Goal: Information Seeking & Learning: Learn about a topic

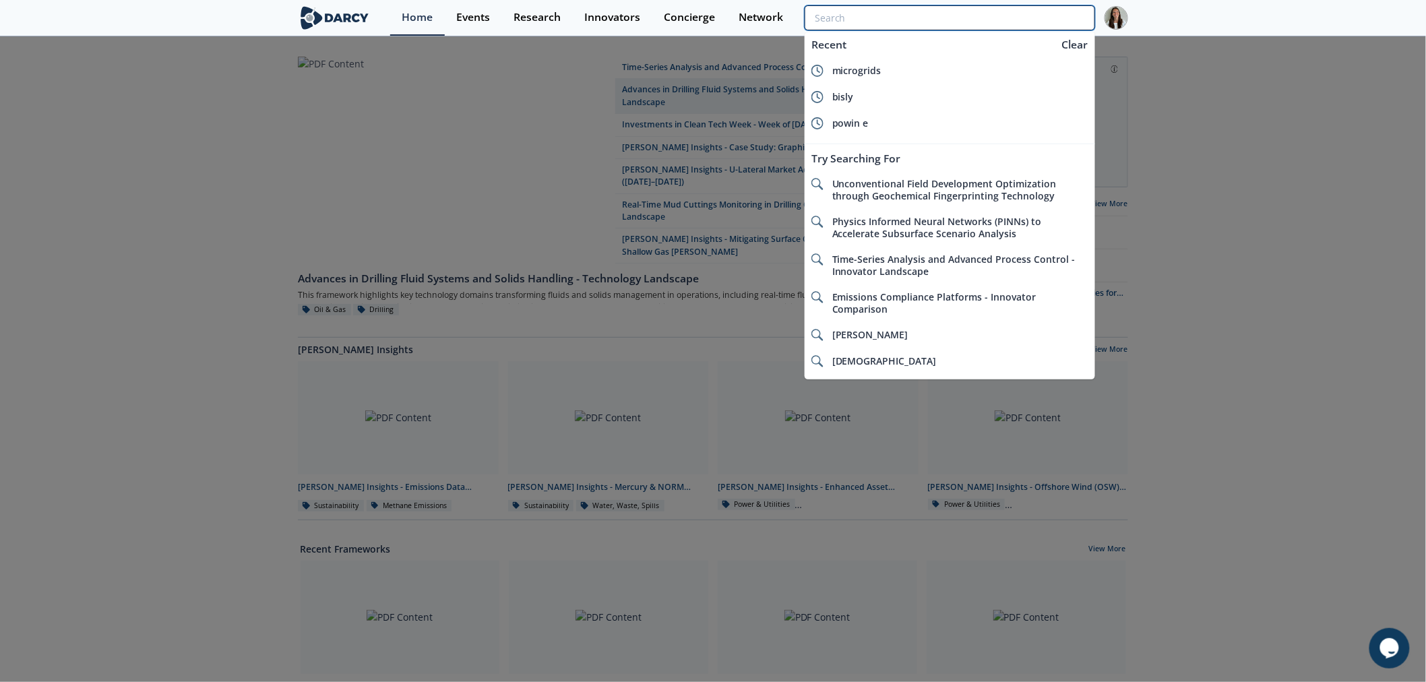
click at [378, 12] on input "search" at bounding box center [949, 17] width 290 height 25
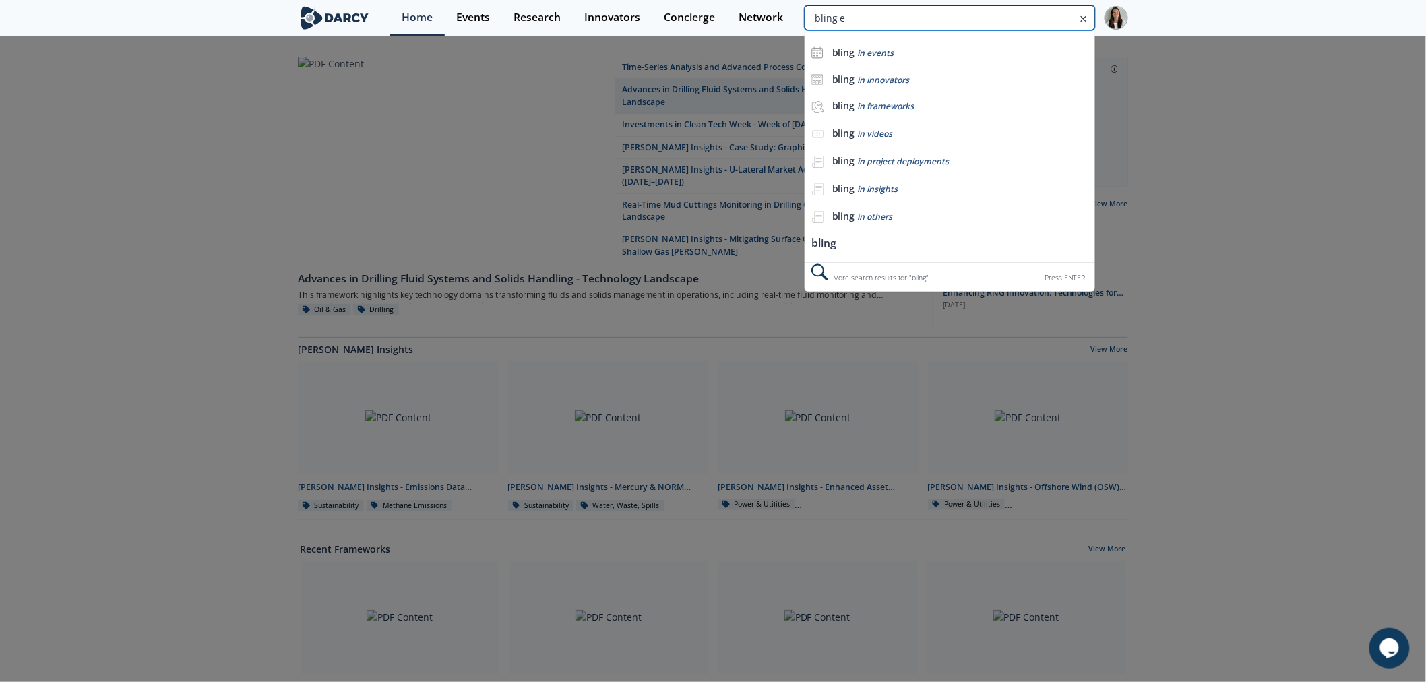
type input "bling e"
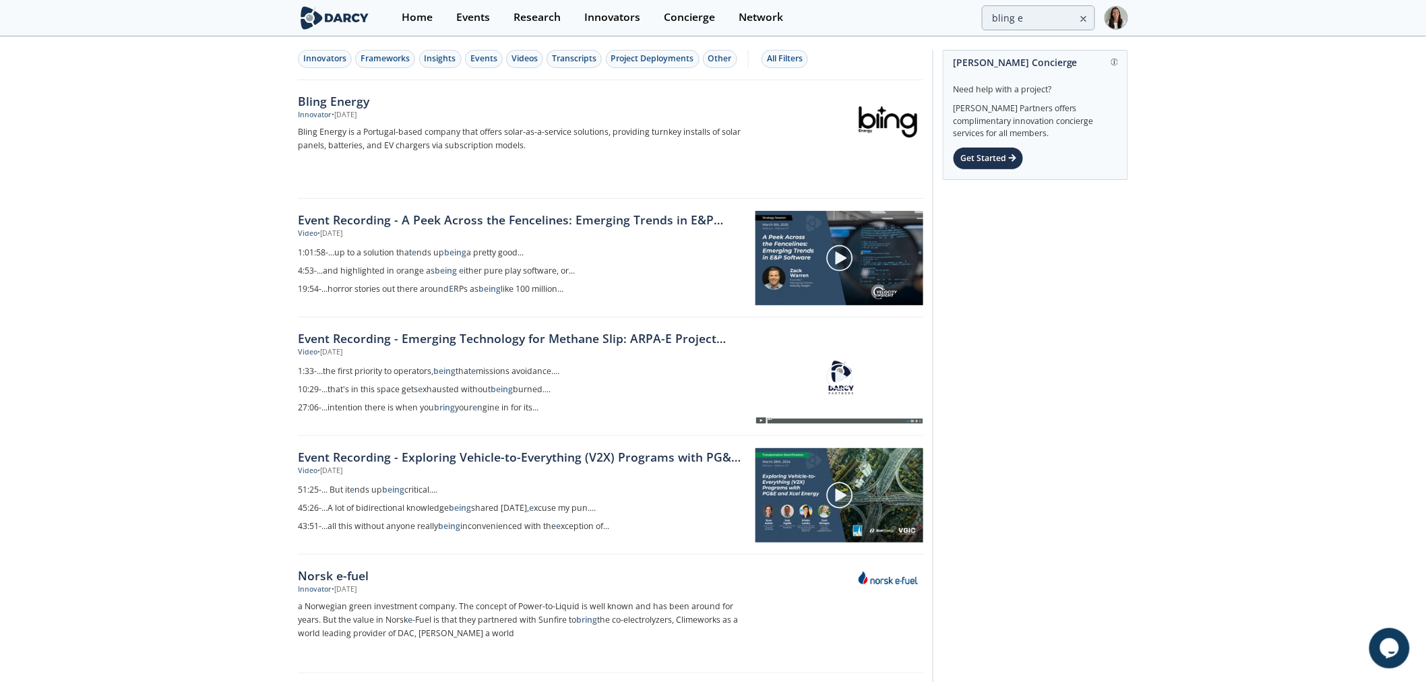
click at [378, 104] on div "Bling Energy" at bounding box center [521, 101] width 446 height 18
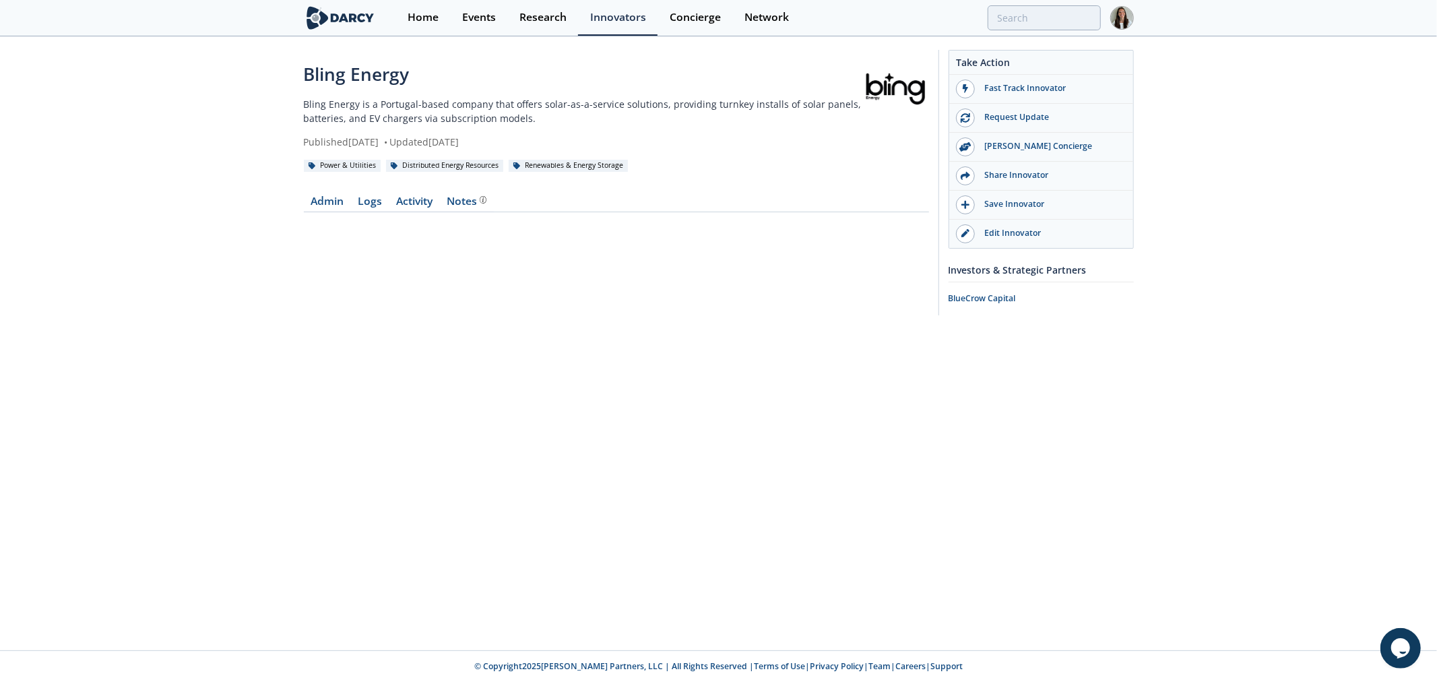
click at [143, 129] on div "Bling Energy Bling Energy is a Portugal-based company that offers solar-as-a-se…" at bounding box center [718, 344] width 1437 height 612
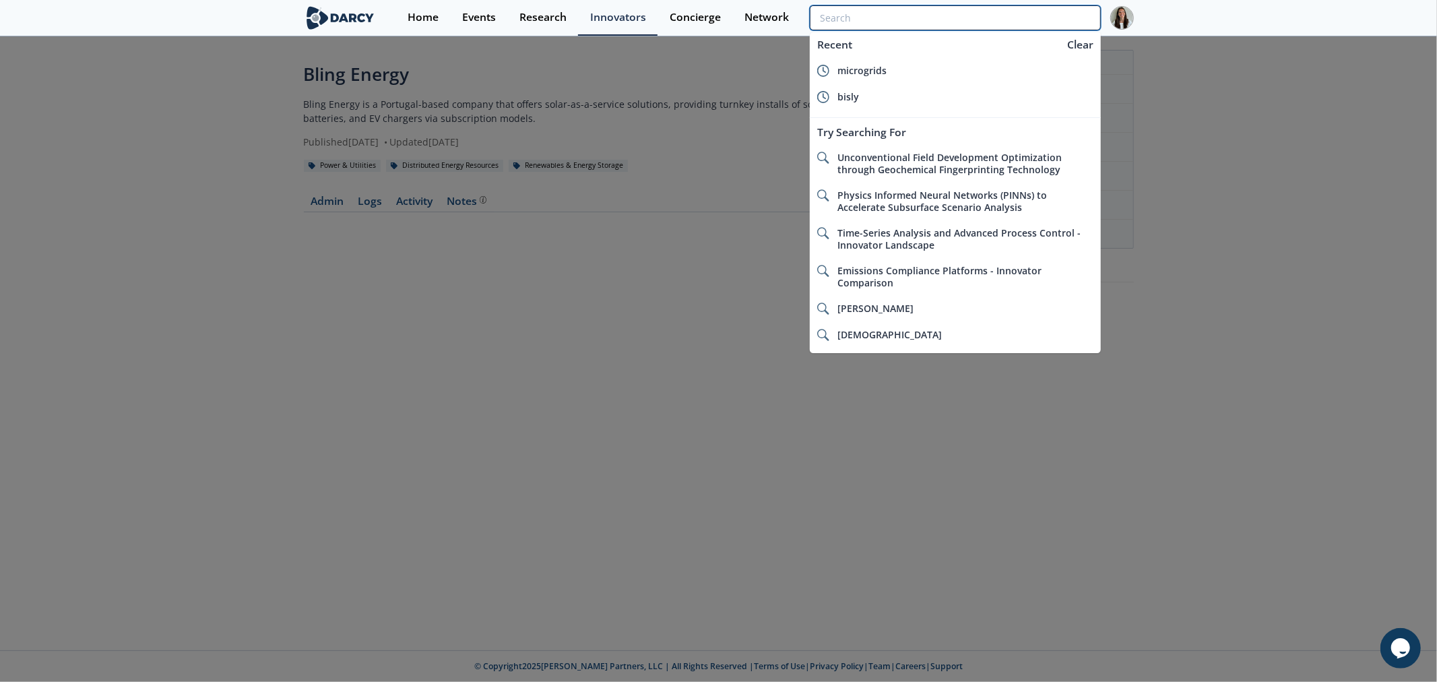
click at [378, 21] on input "search" at bounding box center [955, 17] width 290 height 25
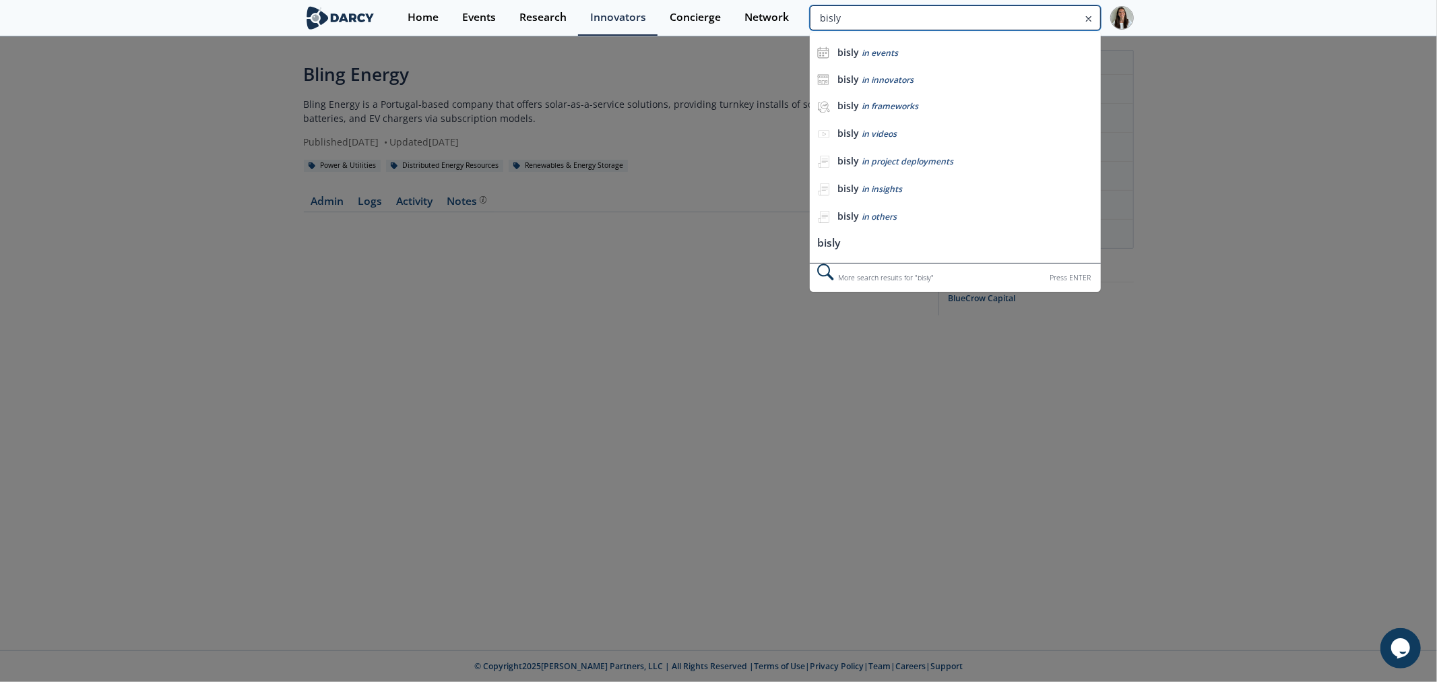
type input "bisly"
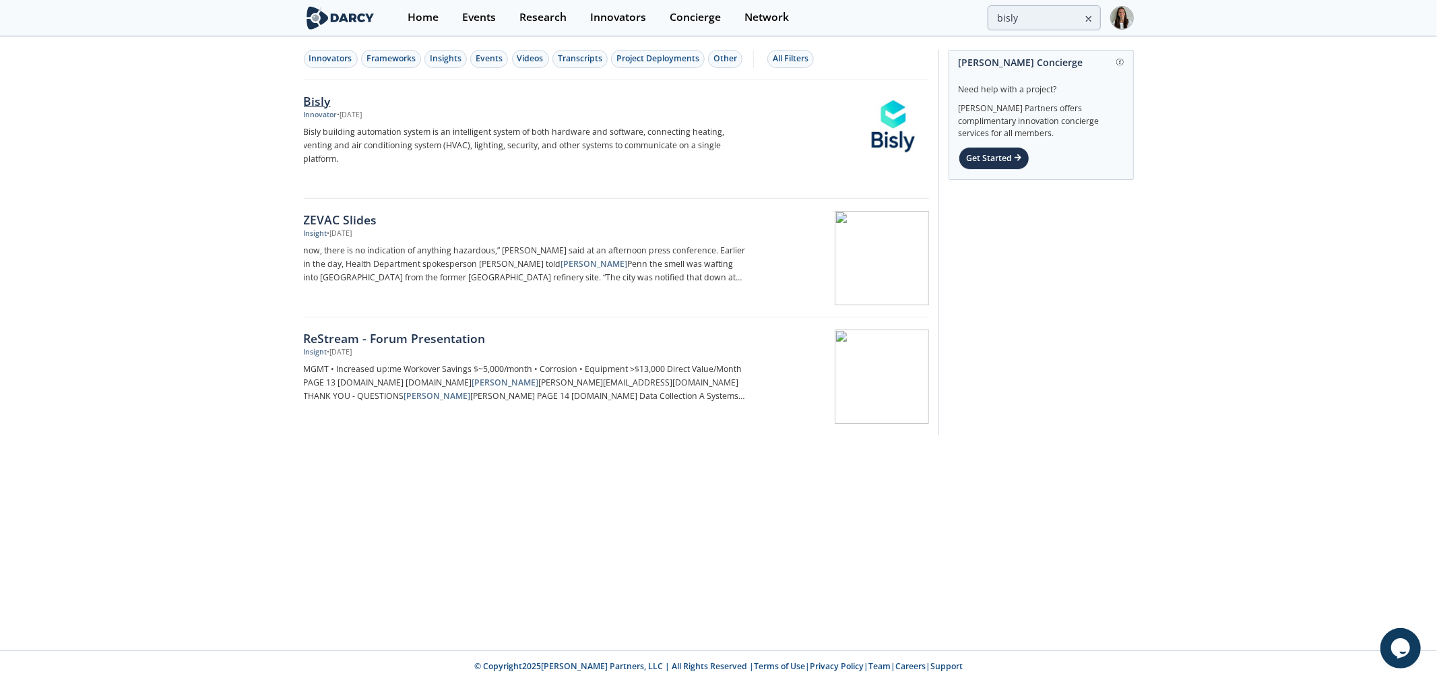
click at [362, 113] on div "• [DATE]" at bounding box center [350, 115] width 25 height 11
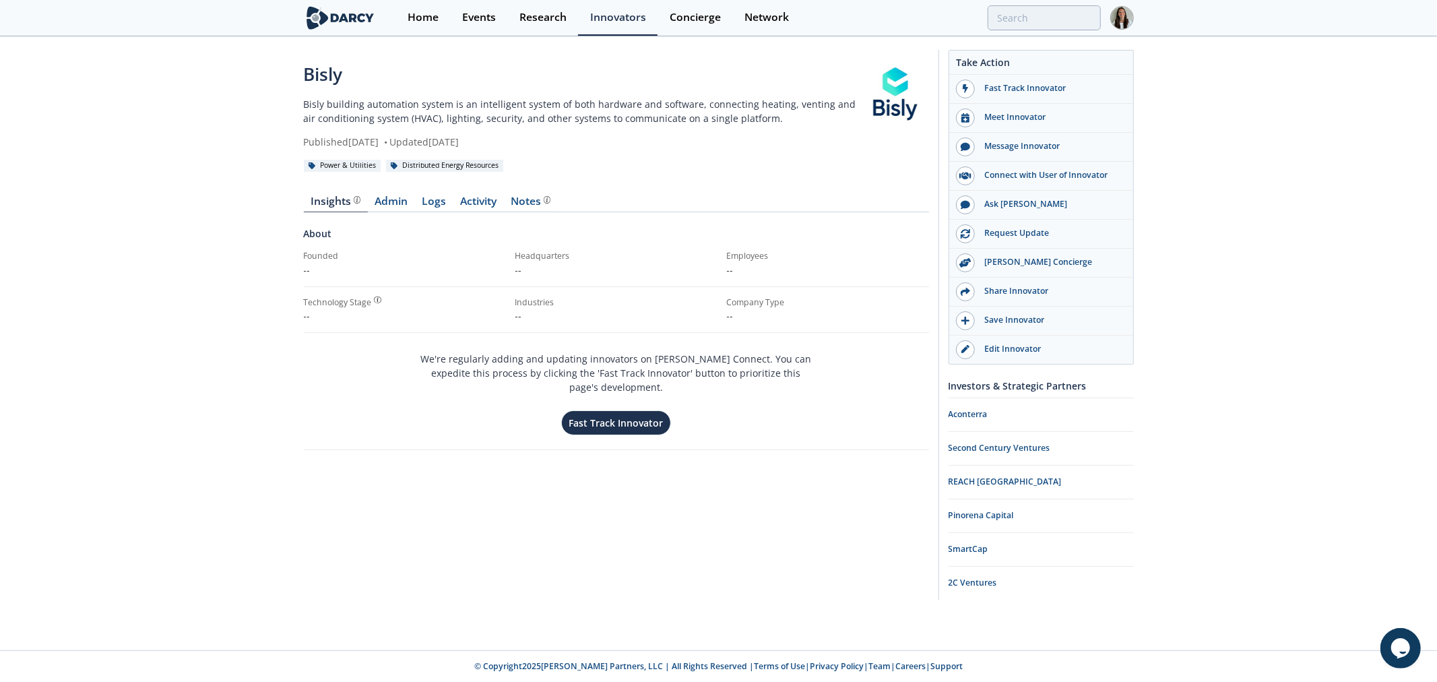
click at [378, 120] on p "Bisly building automation system is an intelligent system of both hardware and …" at bounding box center [583, 111] width 558 height 28
click at [346, 108] on p "Bisly building automation system is an intelligent system of both hardware and …" at bounding box center [583, 111] width 558 height 28
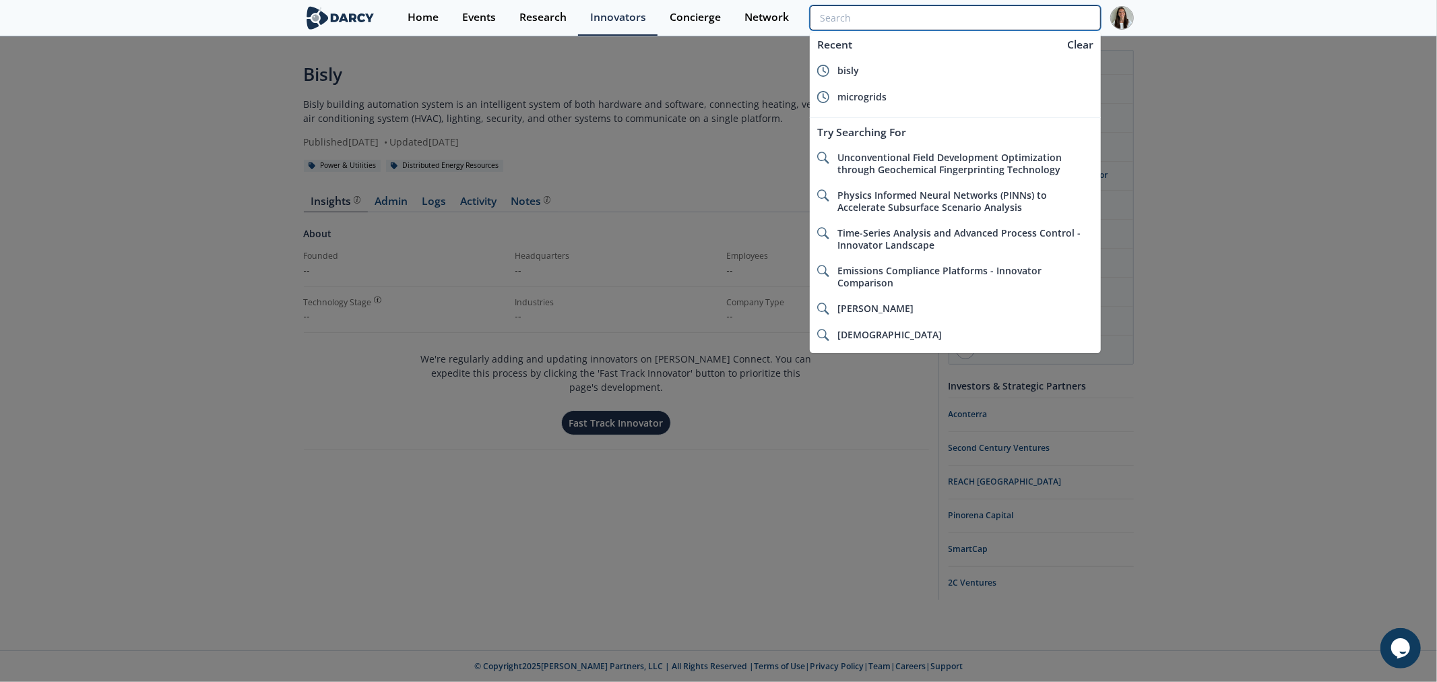
click at [378, 24] on input "search" at bounding box center [955, 17] width 290 height 25
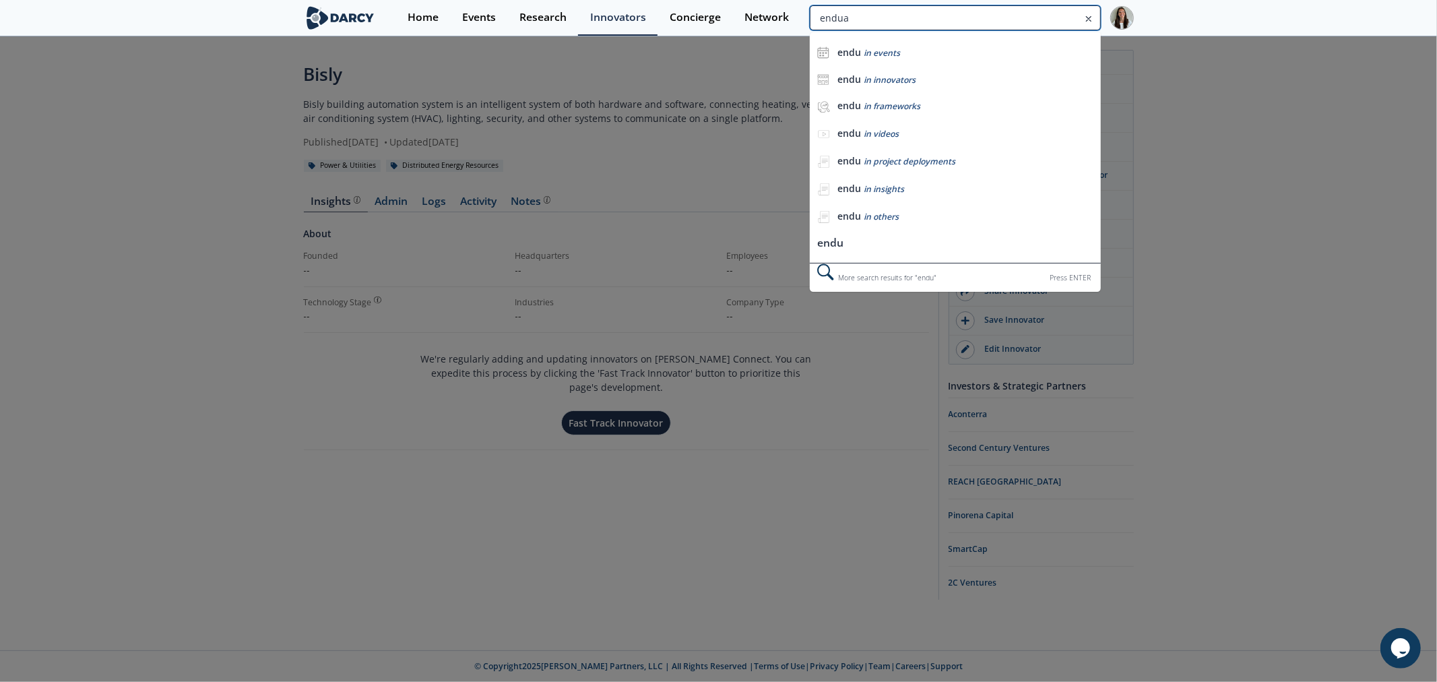
type input "endua"
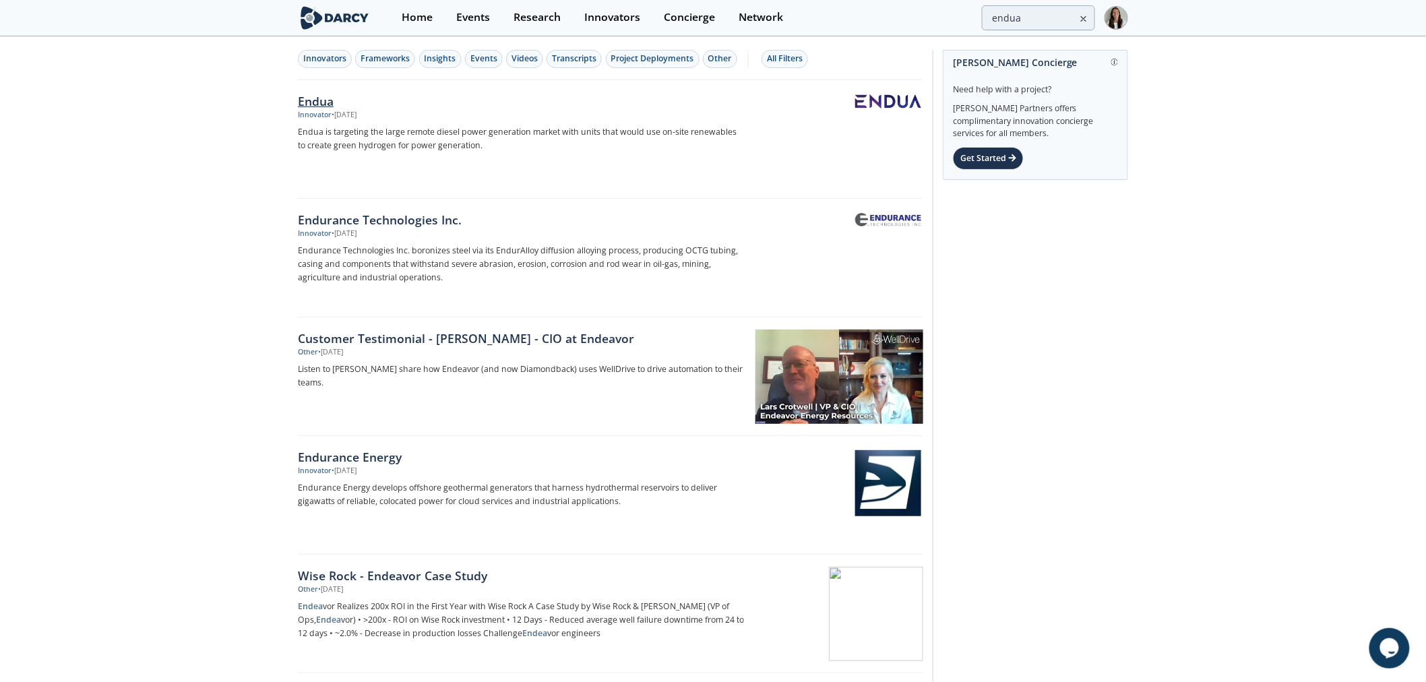
click at [329, 129] on p "Endua is targeting the large remote diesel power generation market with units t…" at bounding box center [521, 138] width 446 height 27
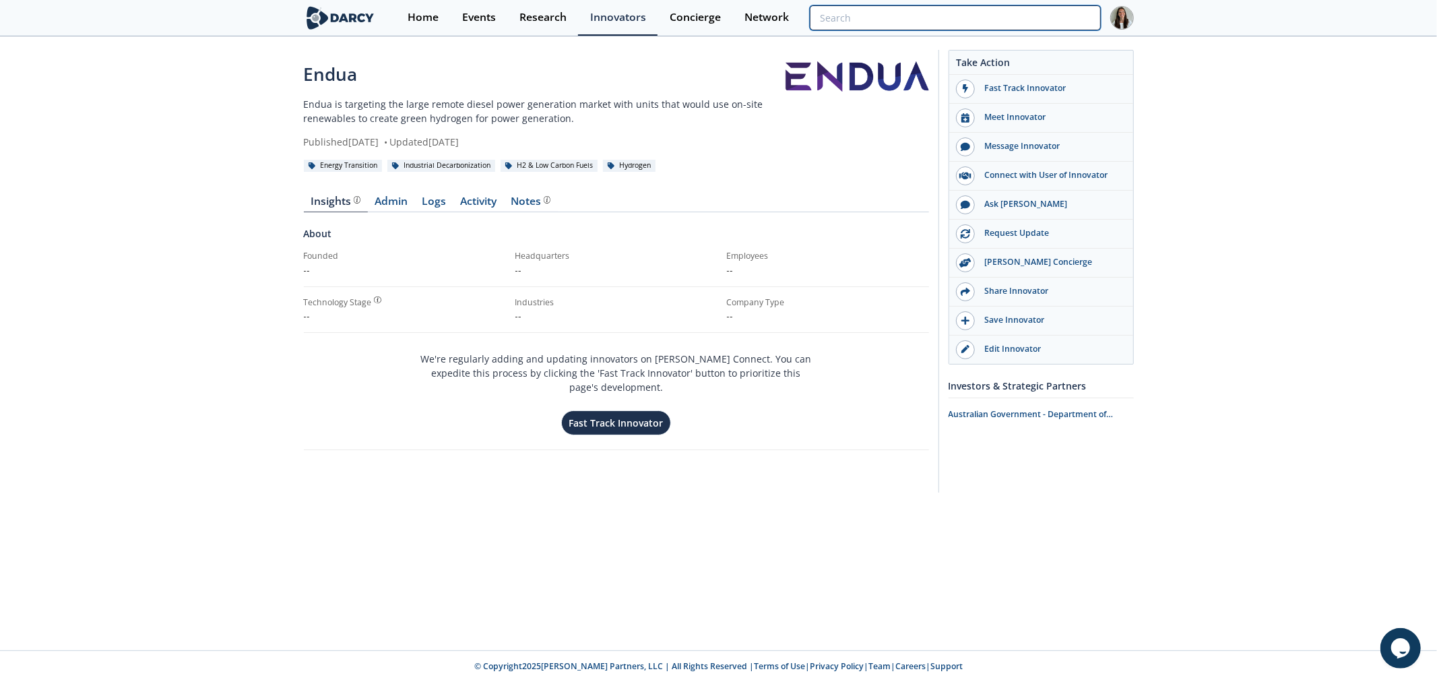
click at [378, 29] on input "search" at bounding box center [955, 17] width 290 height 25
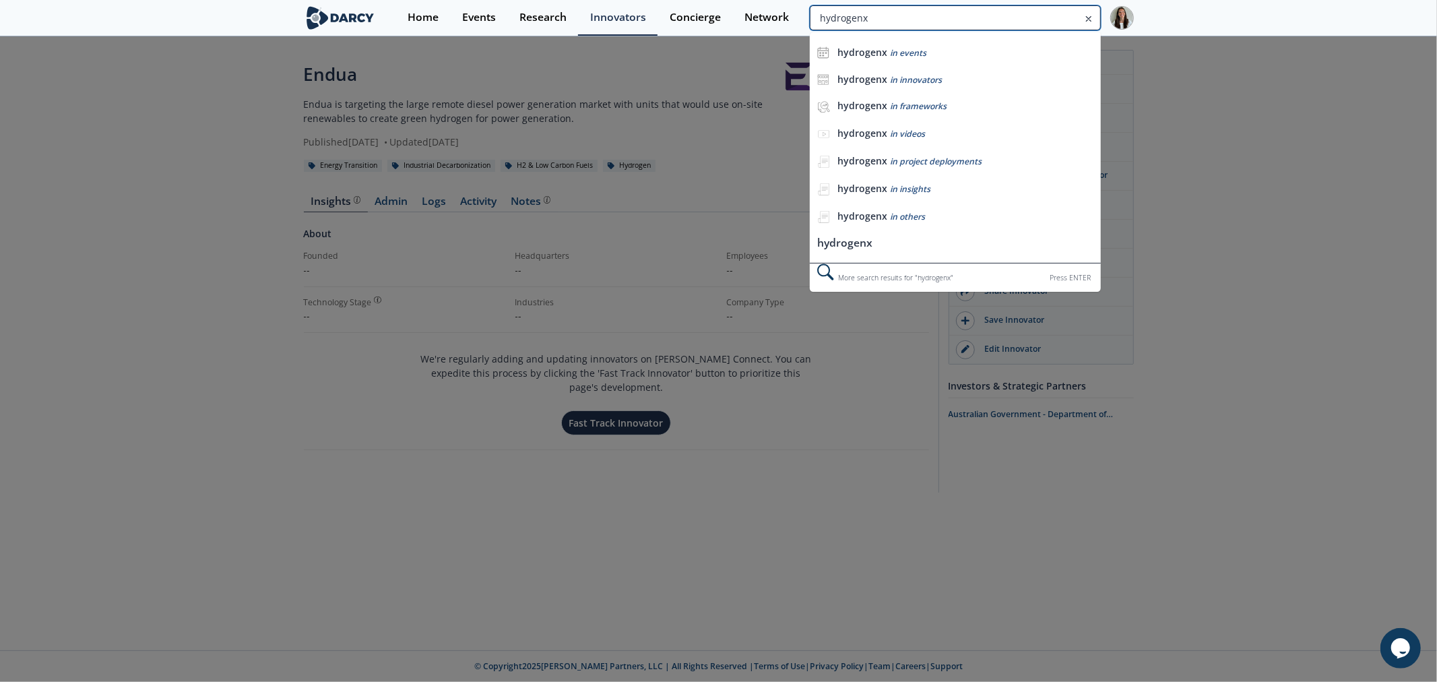
type input "hydrogenx"
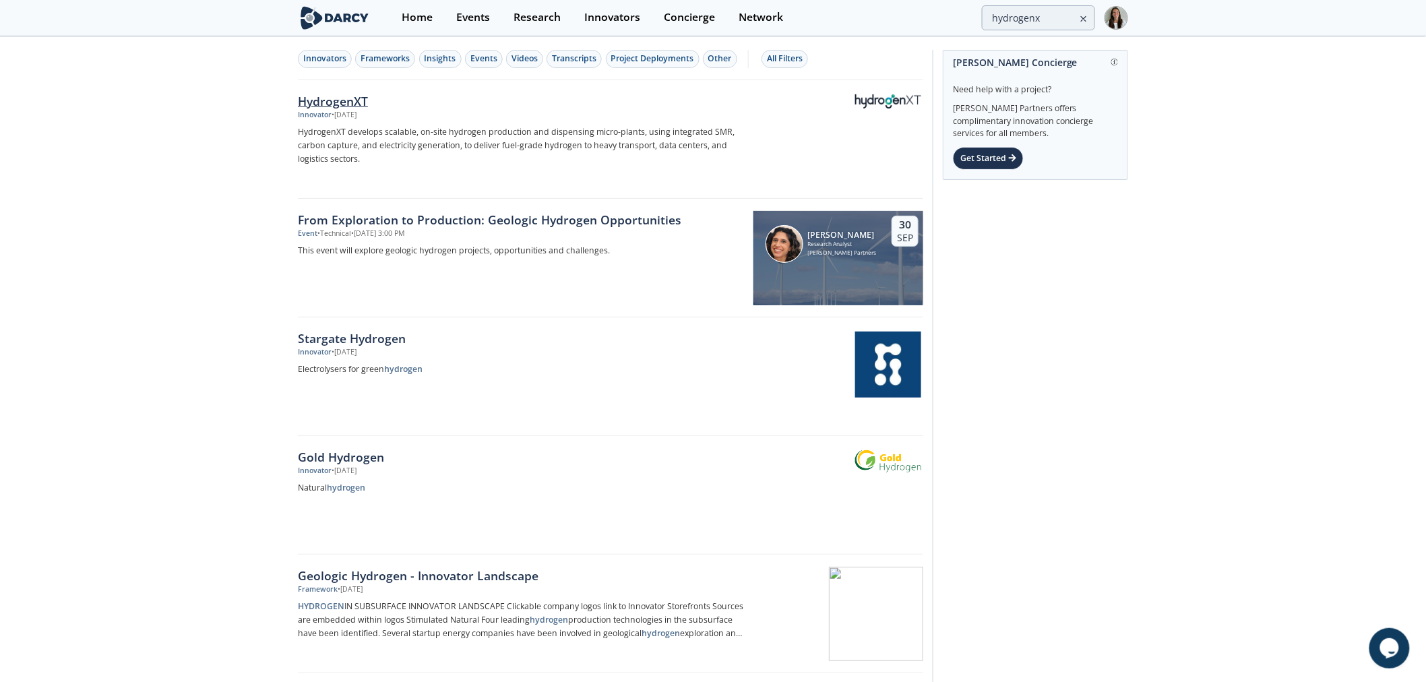
click at [378, 129] on p "HydrogenXT develops scalable, on-site hydrogen production and dispensing micro-…" at bounding box center [521, 145] width 446 height 40
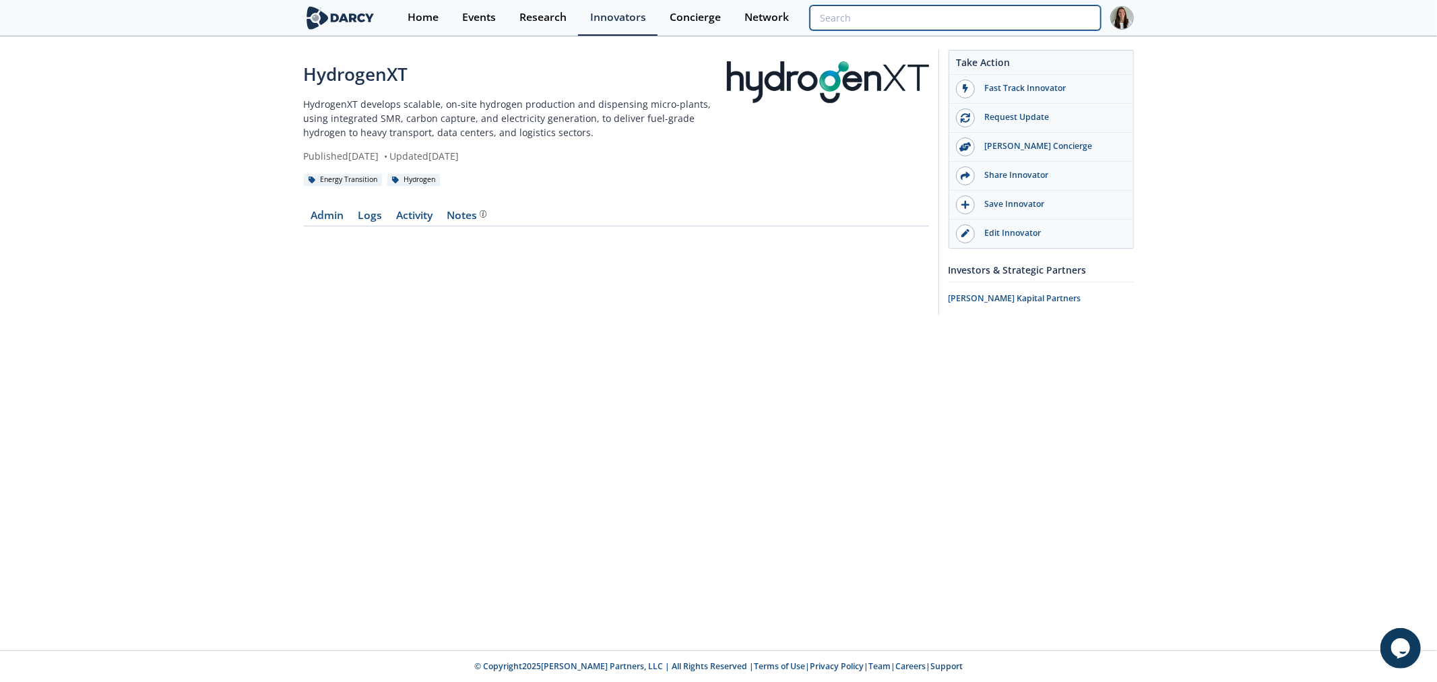
click at [378, 27] on input "search" at bounding box center [955, 17] width 290 height 25
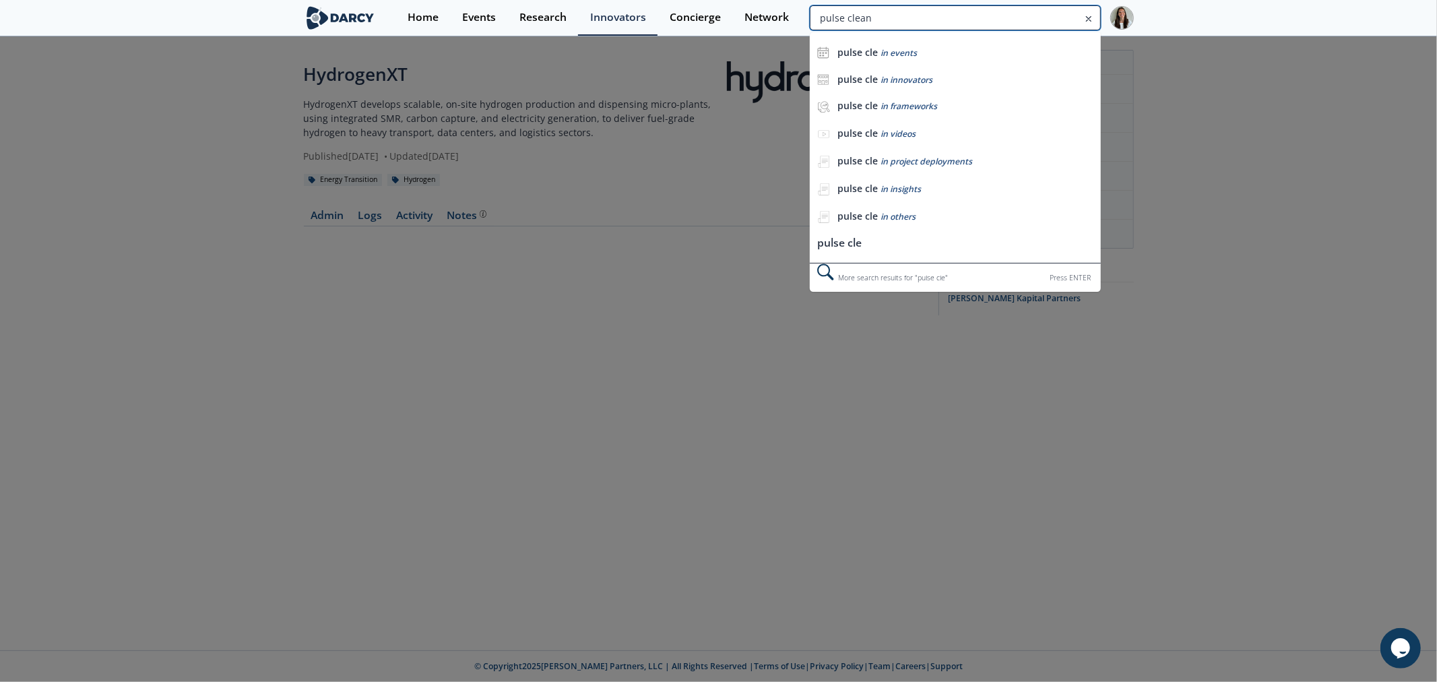
type input "pulse clean"
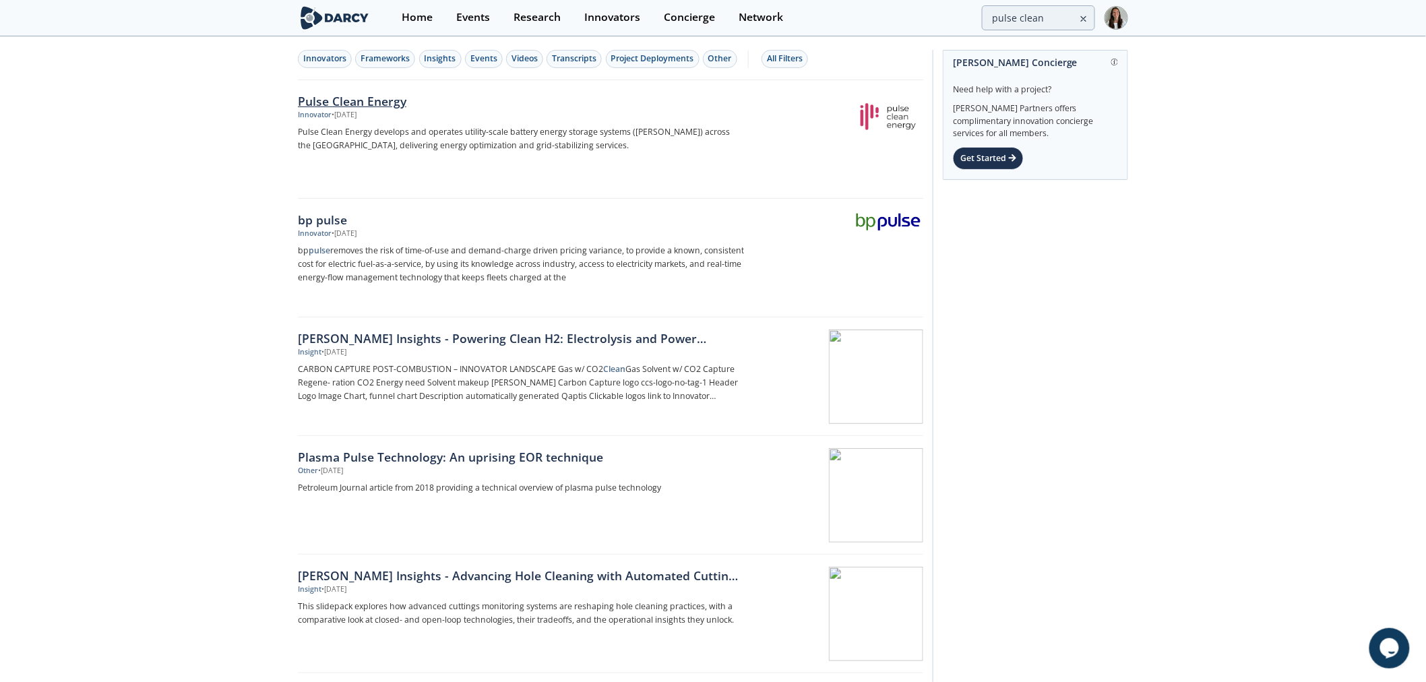
click at [378, 129] on p "Pulse Clean Energy develops and operates utility-scale battery energy storage s…" at bounding box center [521, 138] width 446 height 27
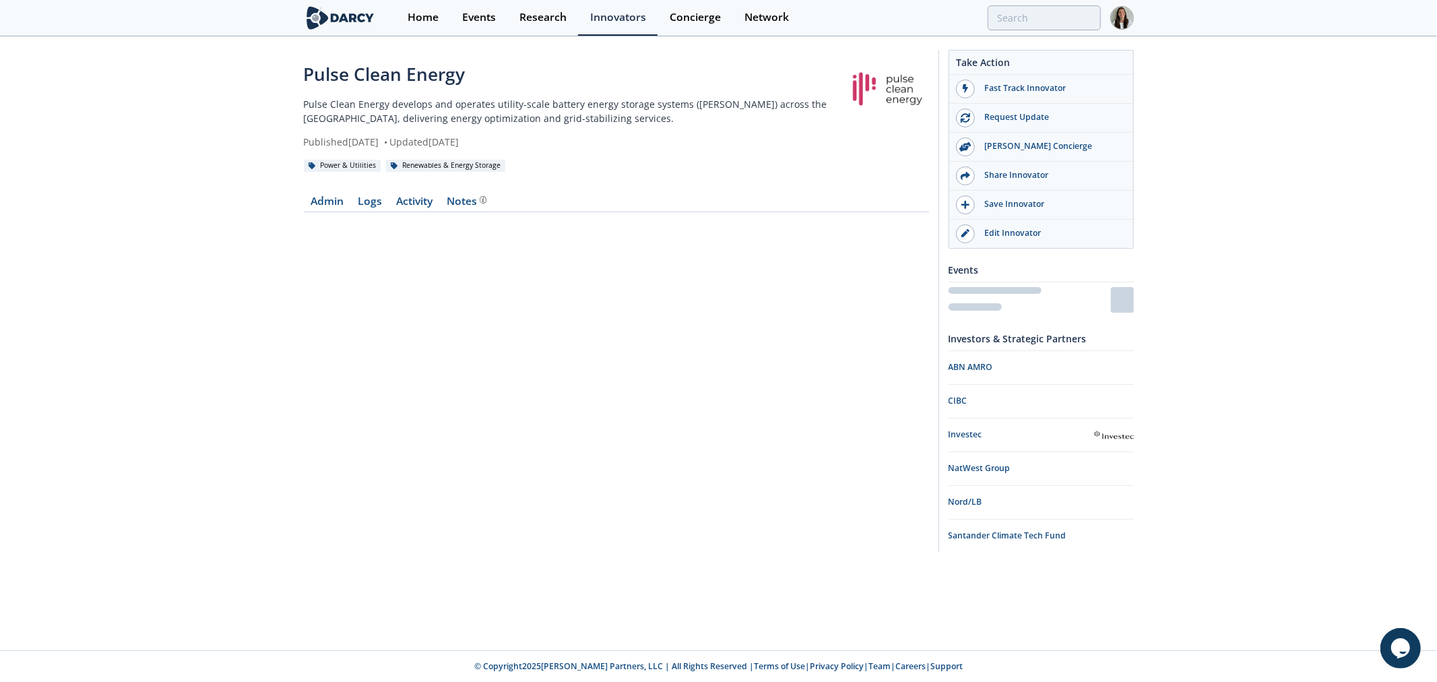
click at [378, 115] on p "Pulse Clean Energy develops and operates utility-scale battery energy storage s…" at bounding box center [575, 111] width 543 height 28
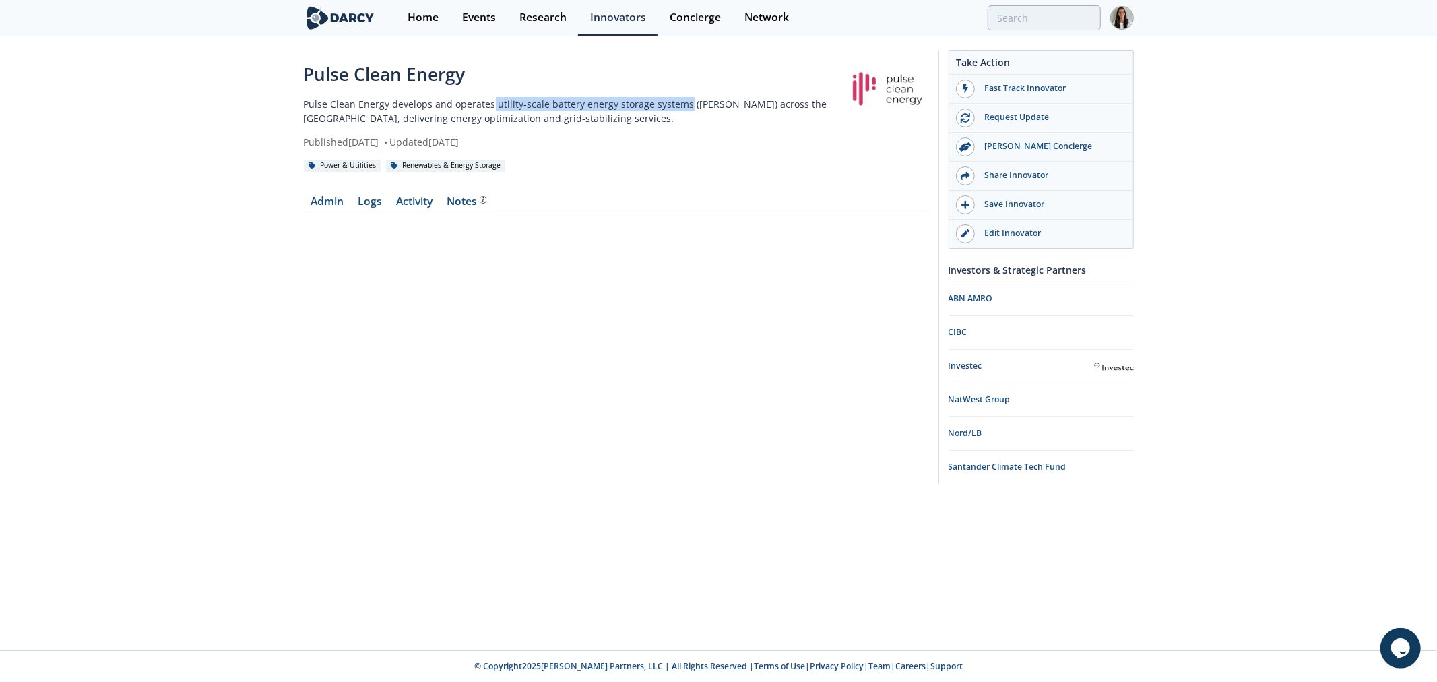
drag, startPoint x: 490, startPoint y: 101, endPoint x: 679, endPoint y: 99, distance: 189.3
click at [378, 99] on p "Pulse Clean Energy develops and operates utility-scale battery energy storage s…" at bounding box center [575, 111] width 543 height 28
copy p "utility-scale battery energy storage systems"
click at [378, 129] on nav "Admin Logs Activity Notes" at bounding box center [616, 204] width 625 height 16
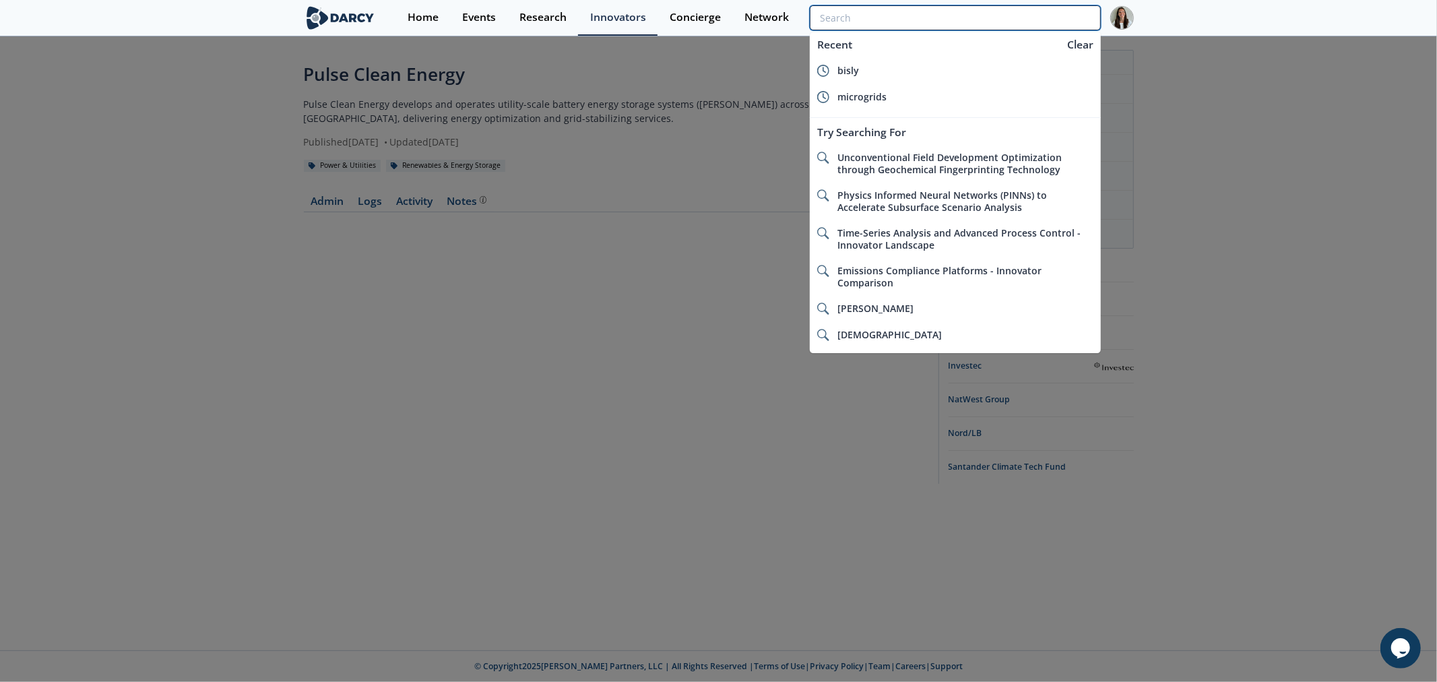
click at [378, 11] on input "search" at bounding box center [955, 17] width 290 height 25
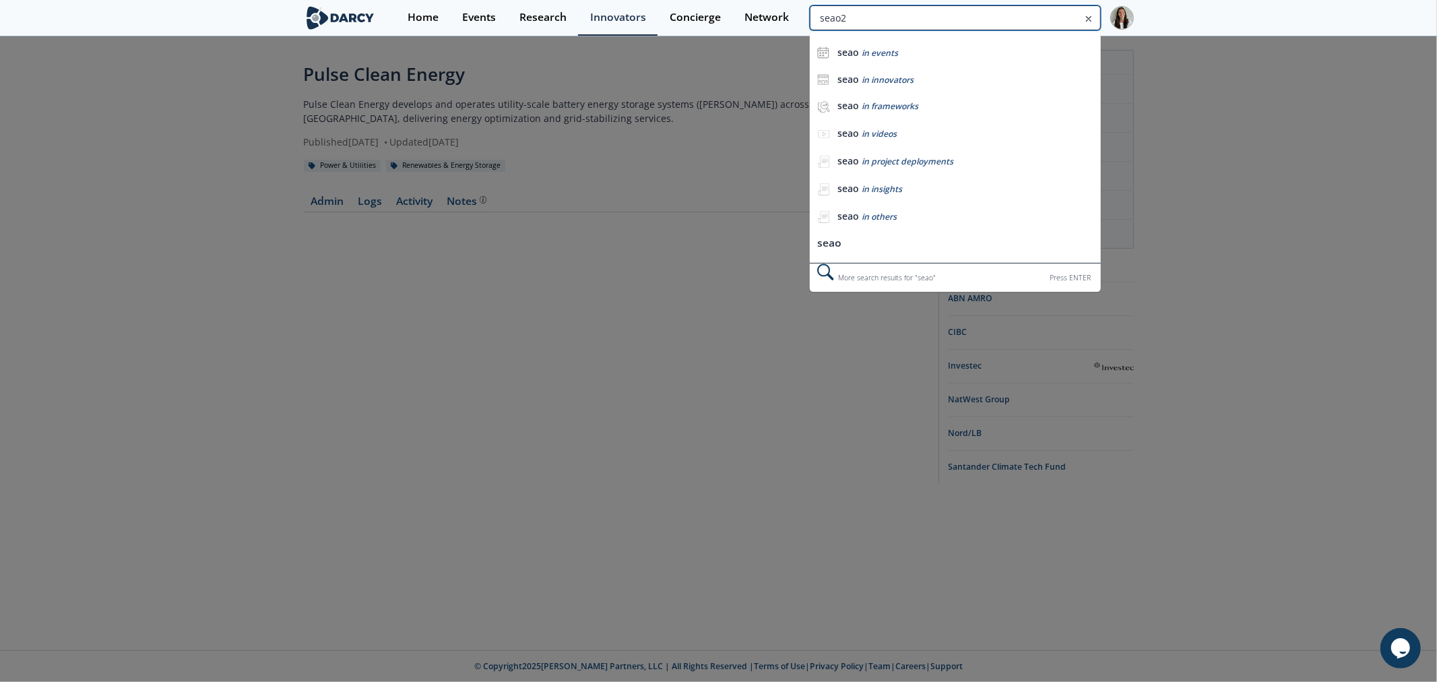
type input "seao2"
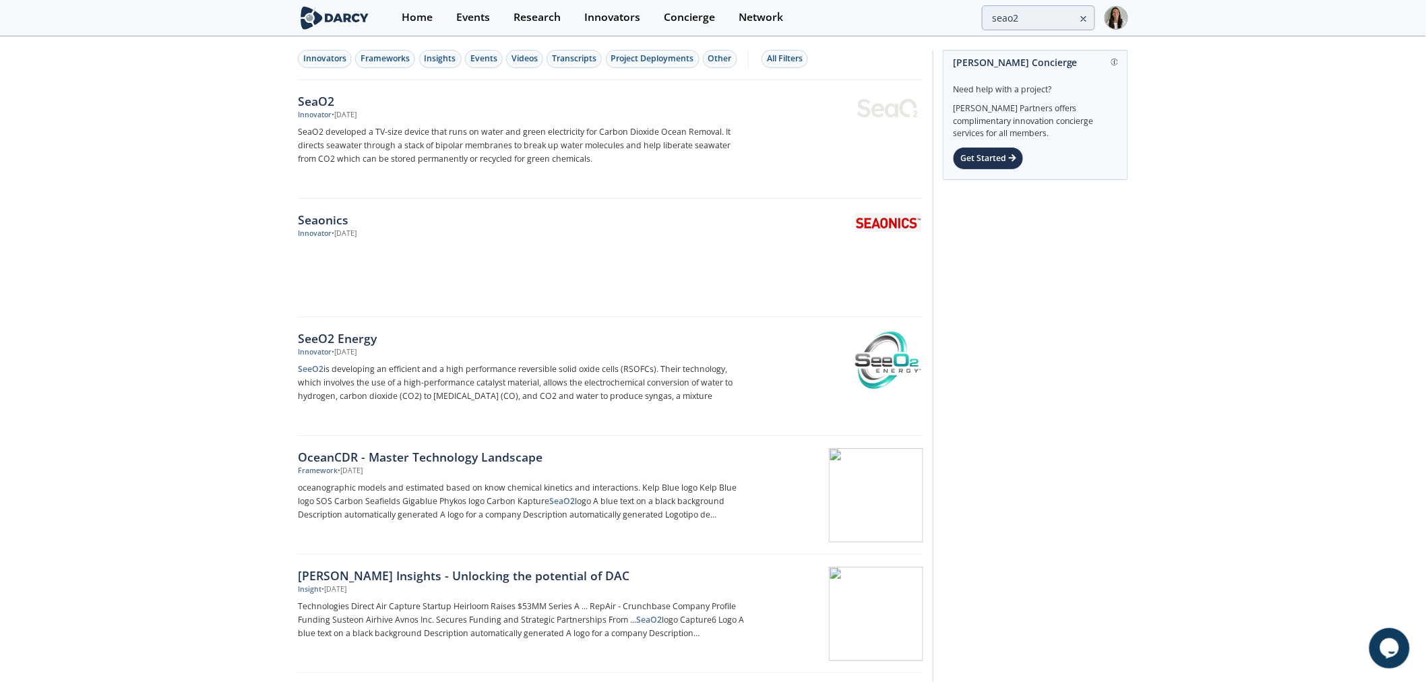
click at [338, 110] on div "• [DATE]" at bounding box center [343, 115] width 25 height 11
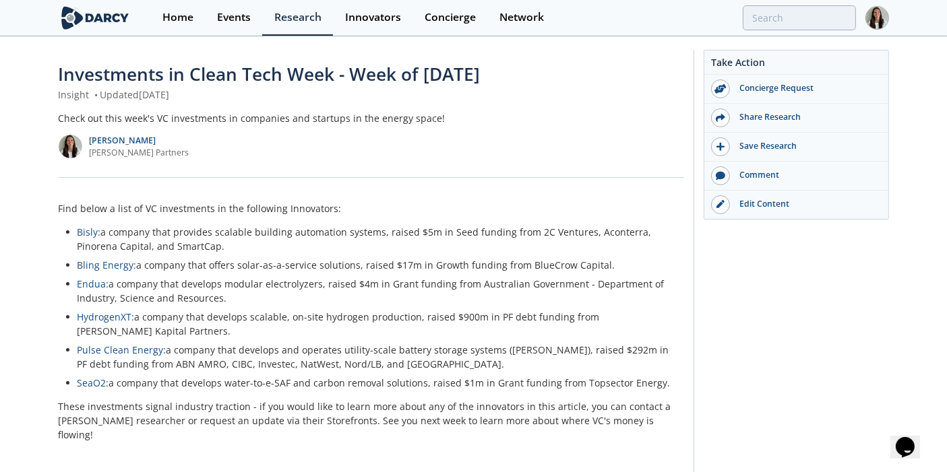
drag, startPoint x: 8, startPoint y: 291, endPoint x: 30, endPoint y: 272, distance: 29.2
click at [8, 291] on div "Investments in Clean Tech Week - Week of 2025/08/11 Insight • Updated August 13…" at bounding box center [473, 311] width 947 height 546
